Goal: Transaction & Acquisition: Download file/media

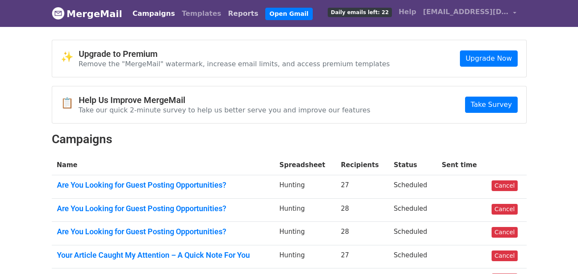
click at [224, 14] on link "Reports" at bounding box center [242, 13] width 37 height 17
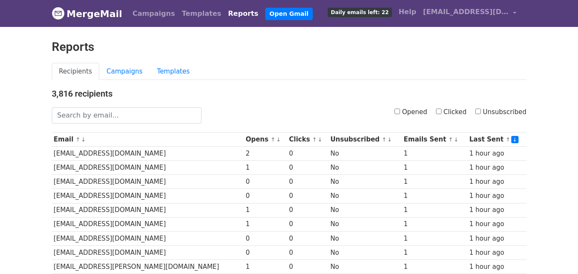
click at [441, 109] on input "Clicked" at bounding box center [439, 112] width 6 height 6
checkbox input "true"
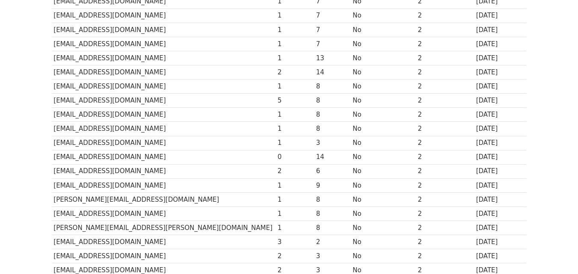
scroll to position [422, 0]
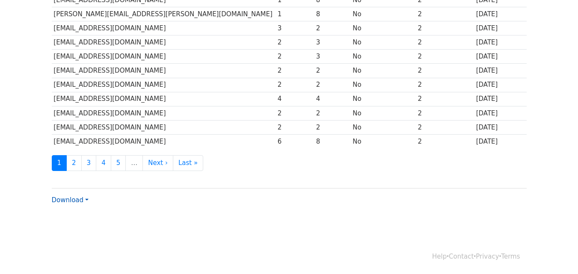
click at [71, 201] on link "Download" at bounding box center [70, 200] width 37 height 8
click at [73, 217] on link "CSV" at bounding box center [86, 216] width 68 height 14
